Goal: Find specific page/section: Find specific page/section

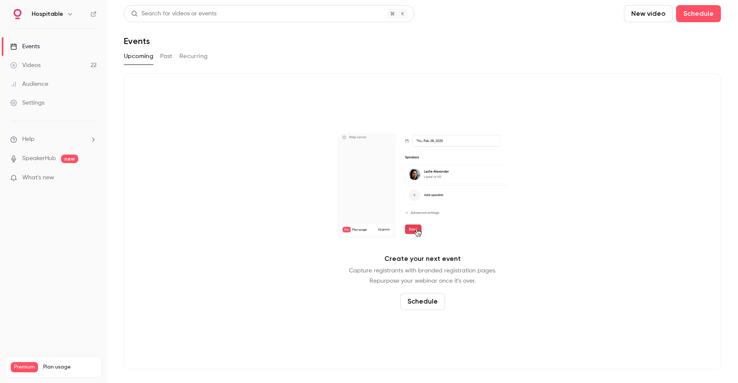
click at [174, 57] on div "Upcoming Past Recurring" at bounding box center [422, 57] width 597 height 14
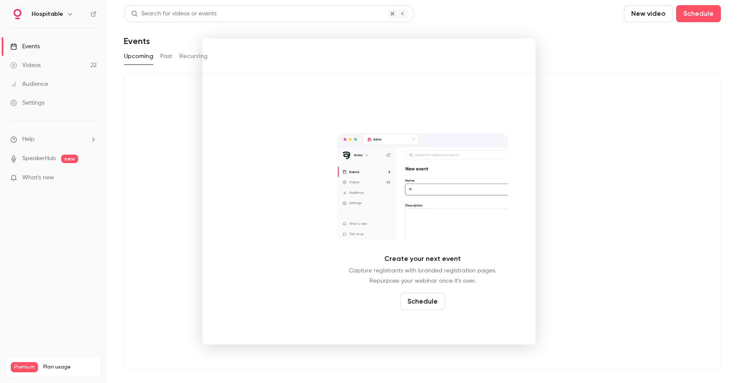
click at [132, 139] on div at bounding box center [369, 191] width 738 height 383
